Goal: Task Accomplishment & Management: Use online tool/utility

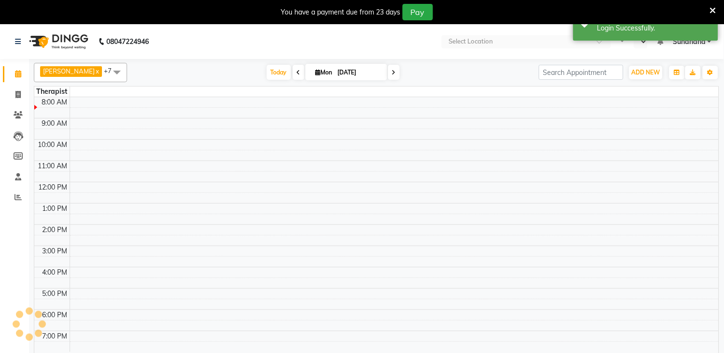
select select "en"
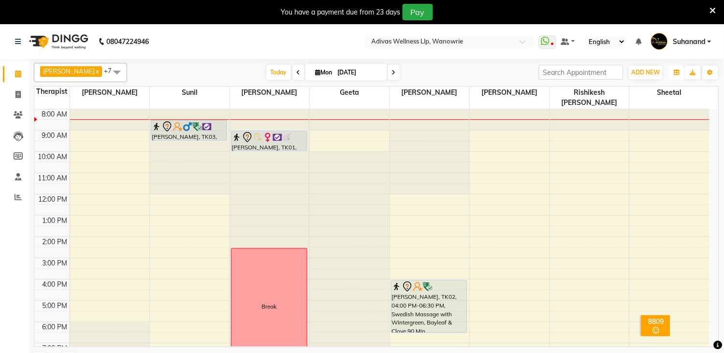
click at [677, 75] on button "button" at bounding box center [677, 73] width 15 height 14
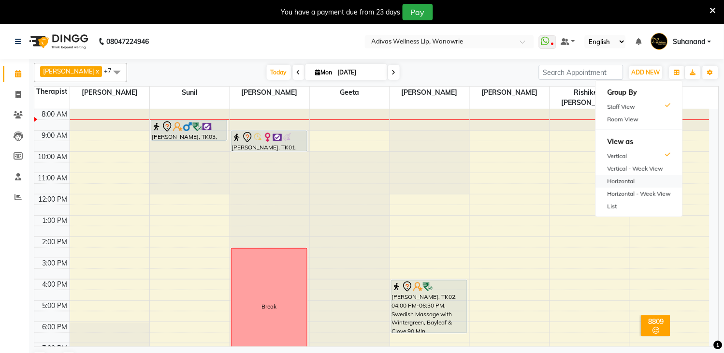
click at [630, 179] on div "Horizontal" at bounding box center [639, 181] width 87 height 13
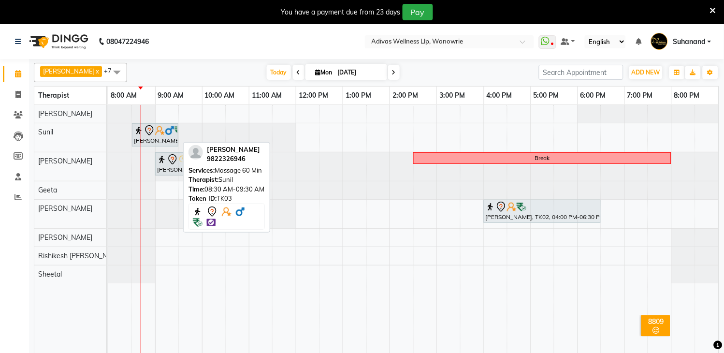
click at [167, 137] on div "[PERSON_NAME], TK03, 08:30 AM-09:30 AM, Massage 60 Min" at bounding box center [155, 135] width 44 height 20
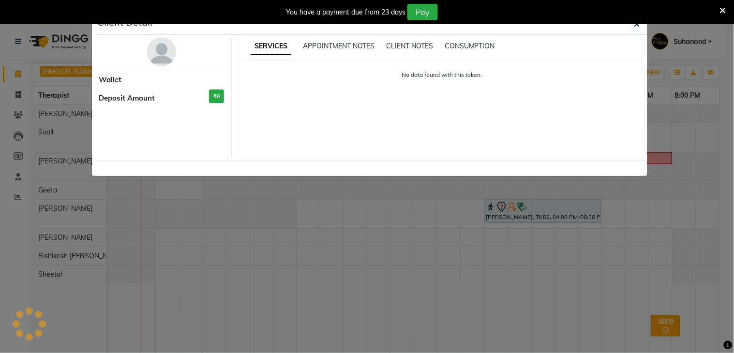
select select "7"
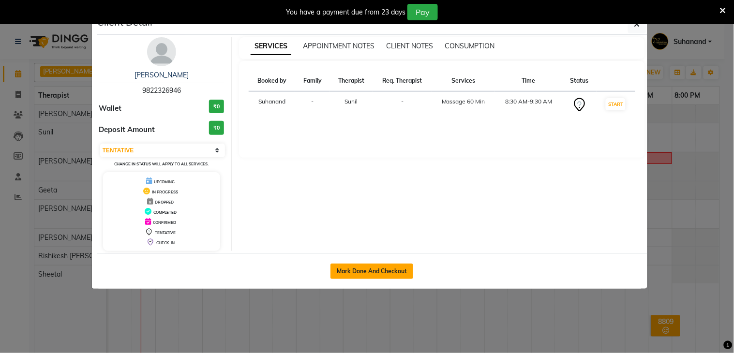
click at [355, 277] on button "Mark Done And Checkout" at bounding box center [371, 271] width 83 height 15
select select "service"
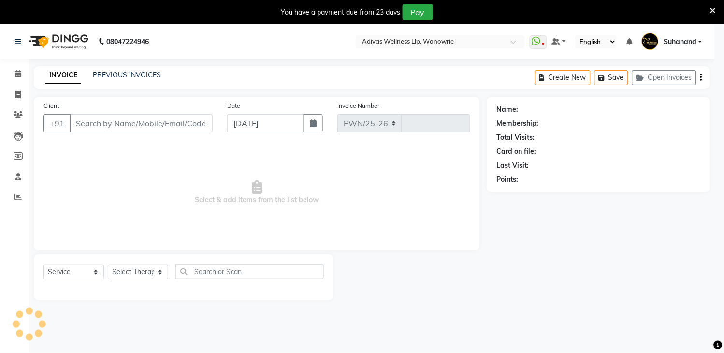
select select "4294"
type input "1680"
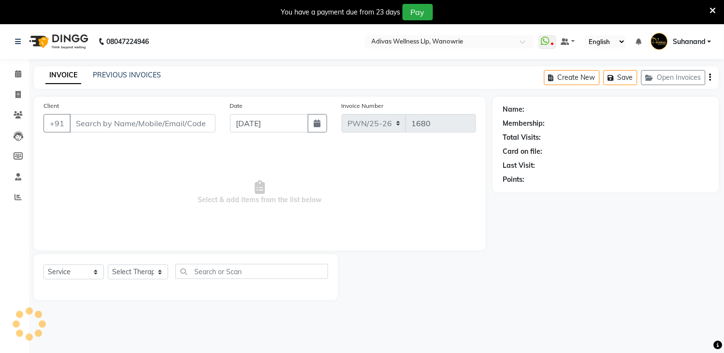
select select "P"
type input "9822326946"
select select "24579"
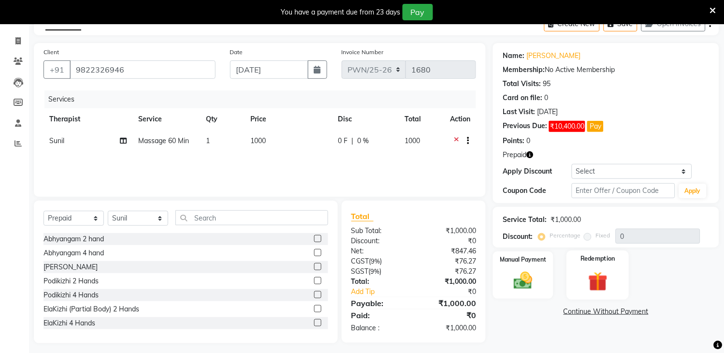
click at [607, 289] on img at bounding box center [598, 282] width 32 height 24
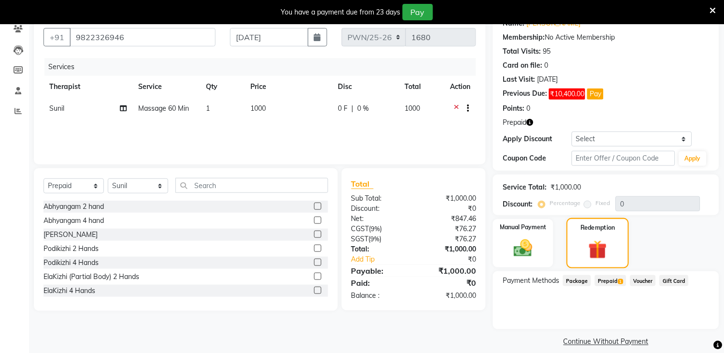
scroll to position [96, 0]
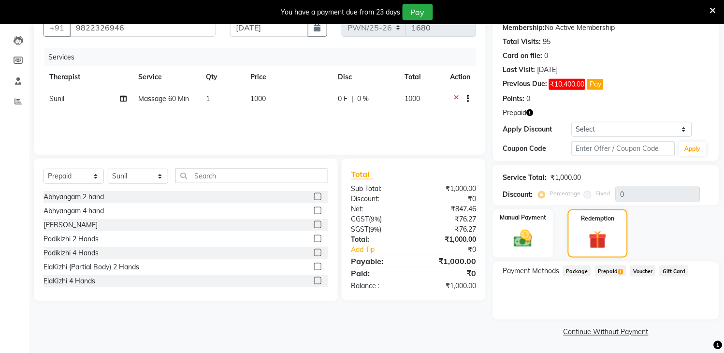
click at [612, 271] on span "Prepaid 1" at bounding box center [610, 270] width 31 height 11
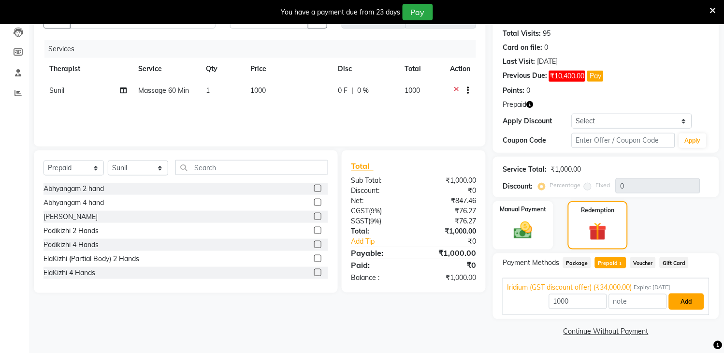
click at [683, 305] on button "Add" at bounding box center [686, 302] width 35 height 16
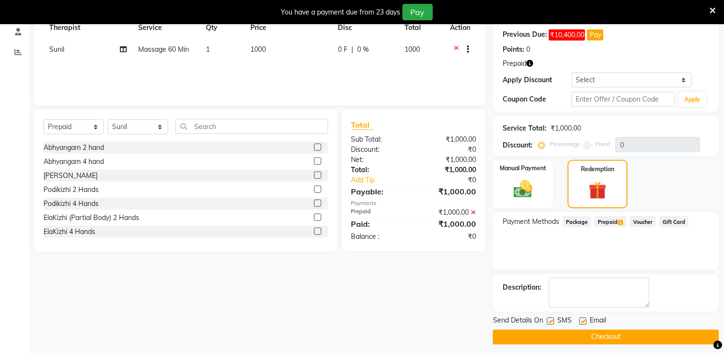
scroll to position [151, 0]
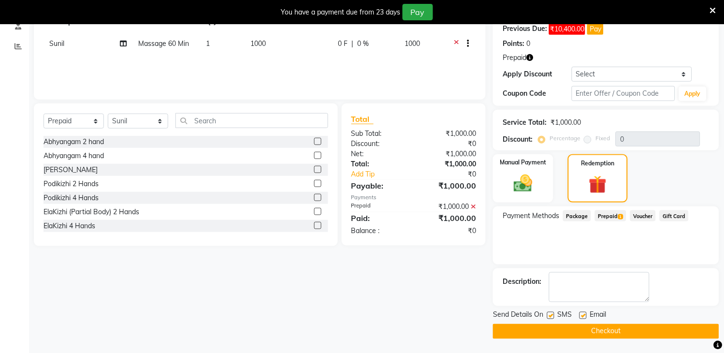
click at [659, 328] on button "Checkout" at bounding box center [606, 331] width 226 height 15
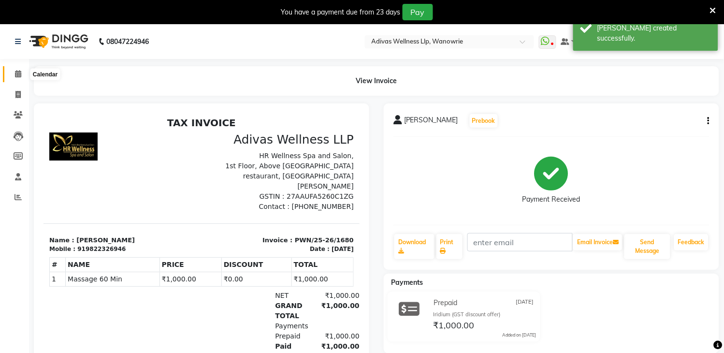
click at [16, 71] on icon at bounding box center [18, 73] width 6 height 7
